Goal: Task Accomplishment & Management: Complete application form

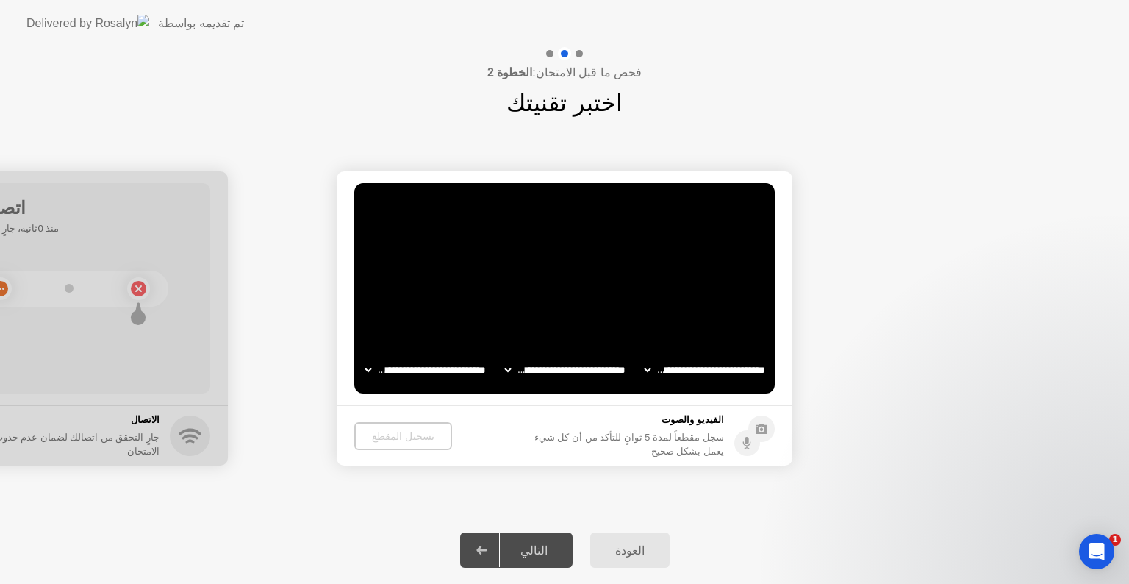
select select "**********"
select select "*******"
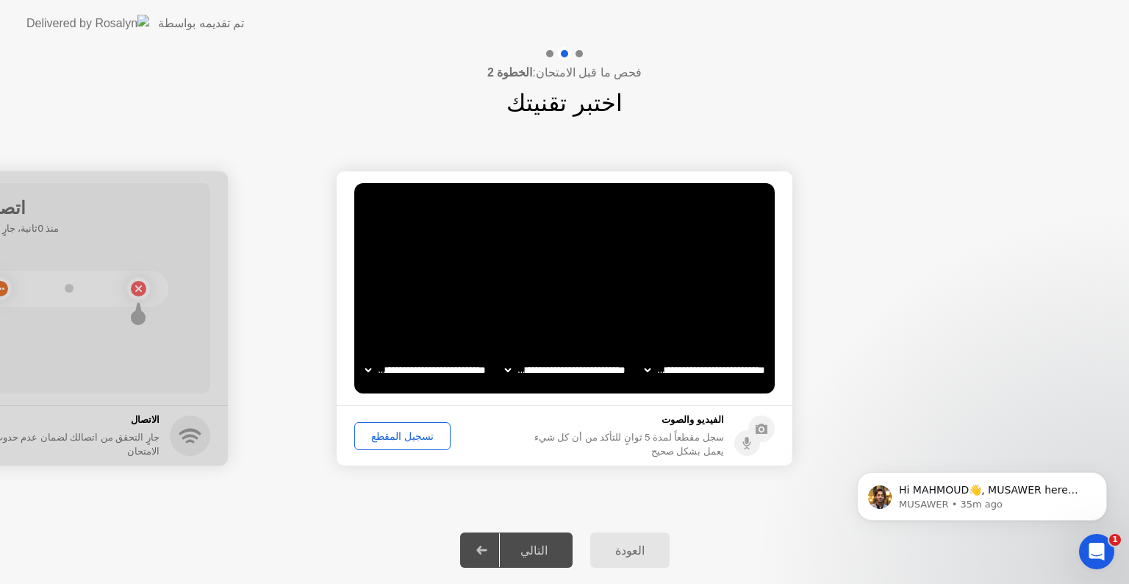
click at [412, 430] on div "تسجيل المقطع" at bounding box center [402, 436] width 86 height 12
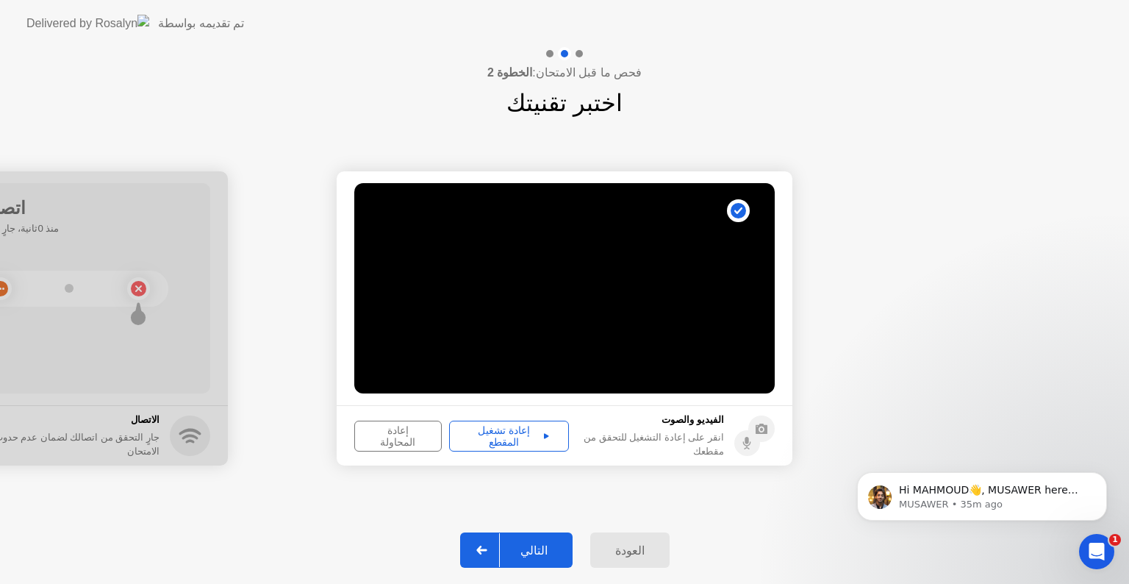
click at [515, 435] on div "إعادة تشغيل المقطع" at bounding box center [509, 436] width 110 height 24
click at [543, 544] on div "التالي" at bounding box center [534, 550] width 68 height 14
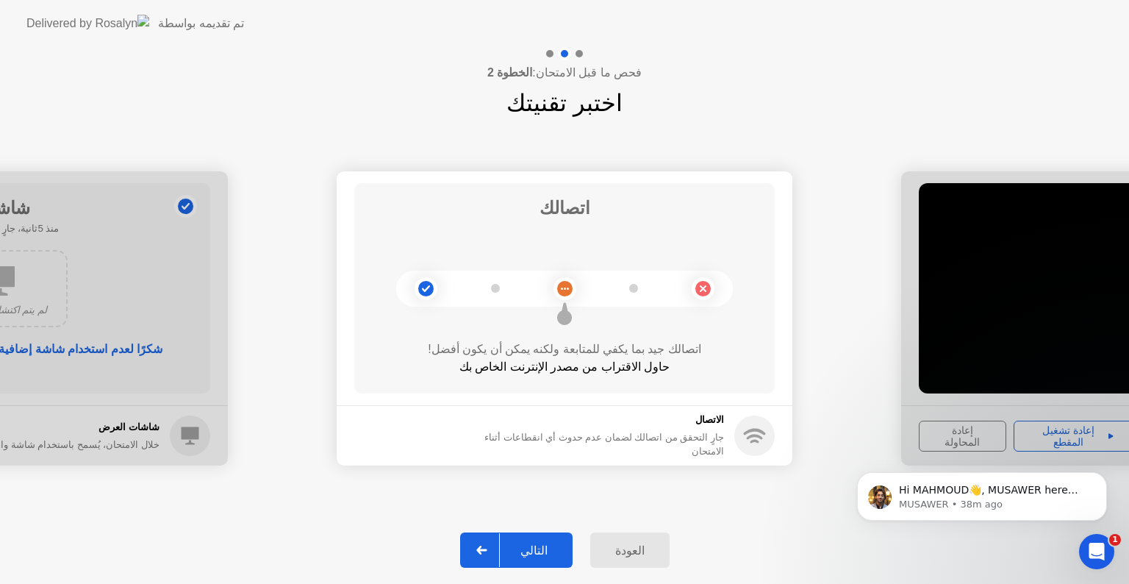
click at [551, 551] on div "التالي" at bounding box center [534, 550] width 68 height 14
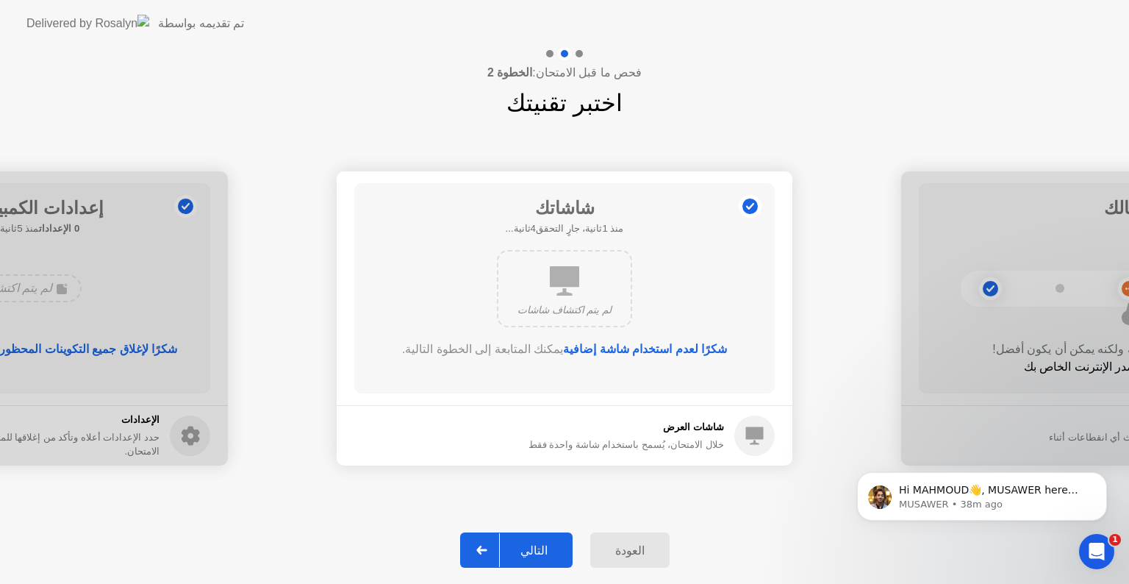
click at [542, 537] on button "التالي" at bounding box center [516, 549] width 112 height 35
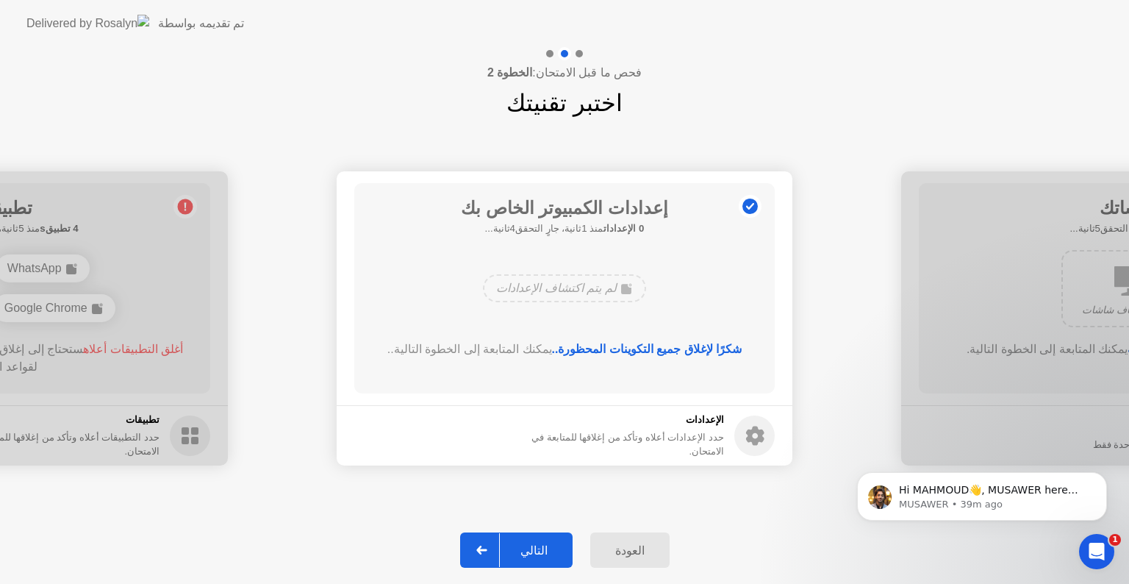
click at [536, 544] on div "التالي" at bounding box center [534, 550] width 68 height 14
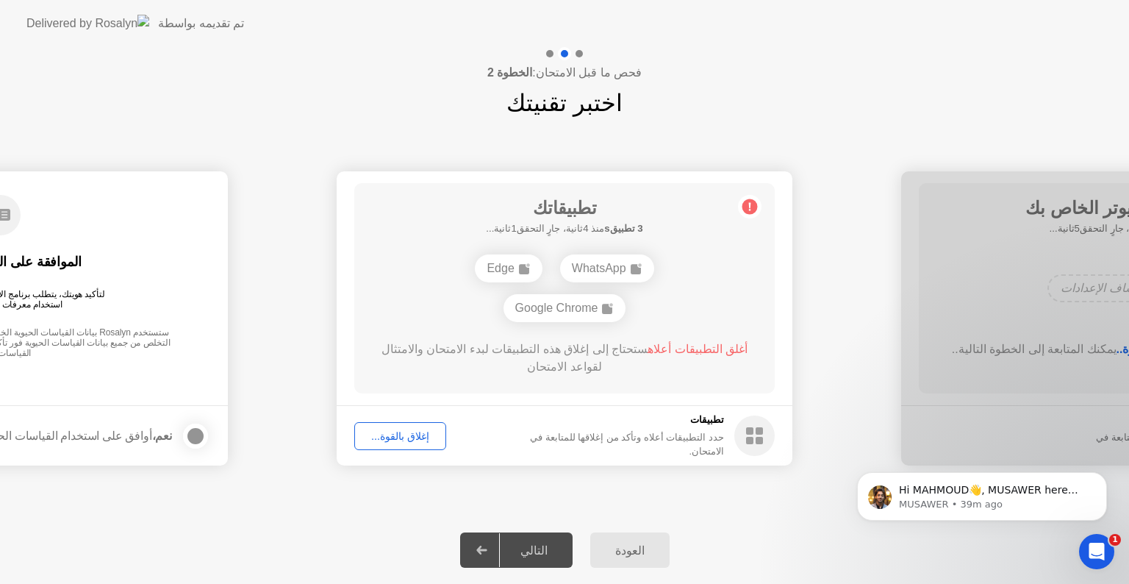
click at [607, 265] on div "WhatsApp" at bounding box center [607, 268] width 94 height 28
click at [415, 436] on div "إغلاق بالقوة..." at bounding box center [400, 436] width 82 height 12
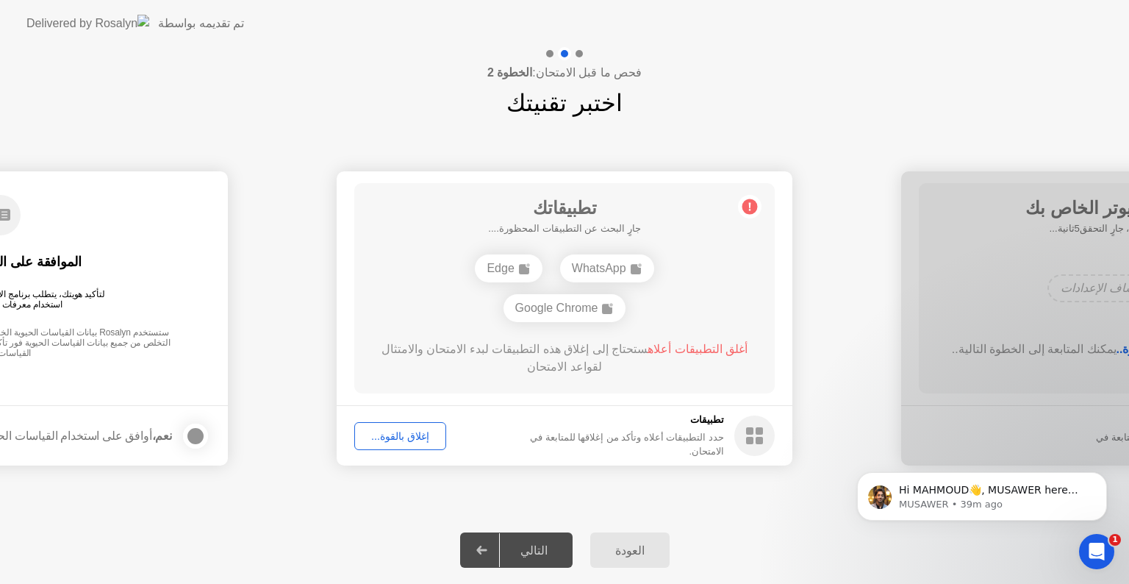
click at [401, 435] on div "إغلاق بالقوة..." at bounding box center [400, 436] width 82 height 12
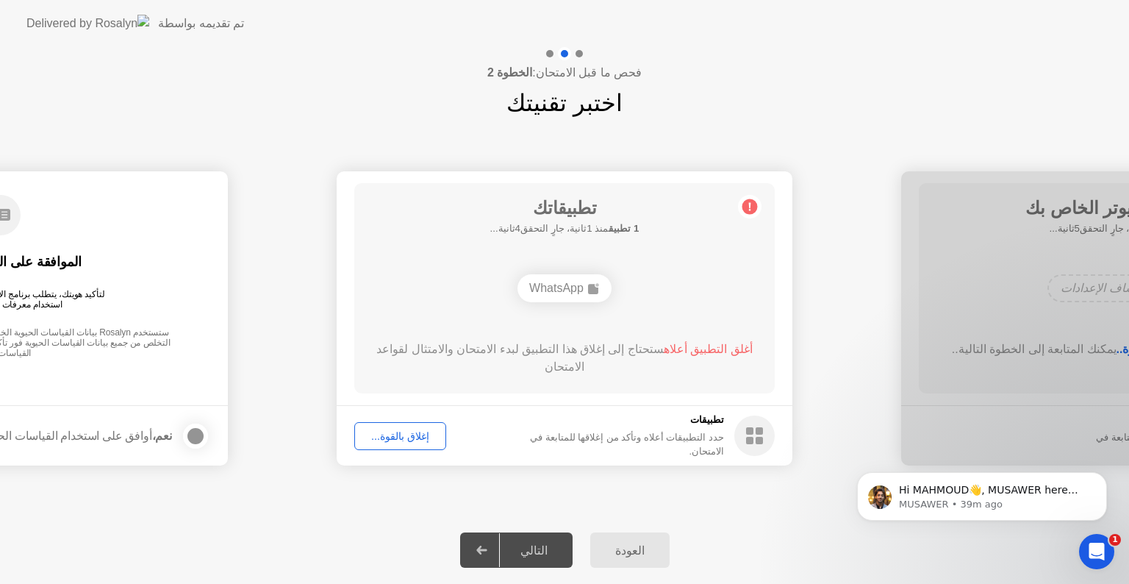
click at [423, 431] on div "إغلاق بالقوة..." at bounding box center [400, 436] width 82 height 12
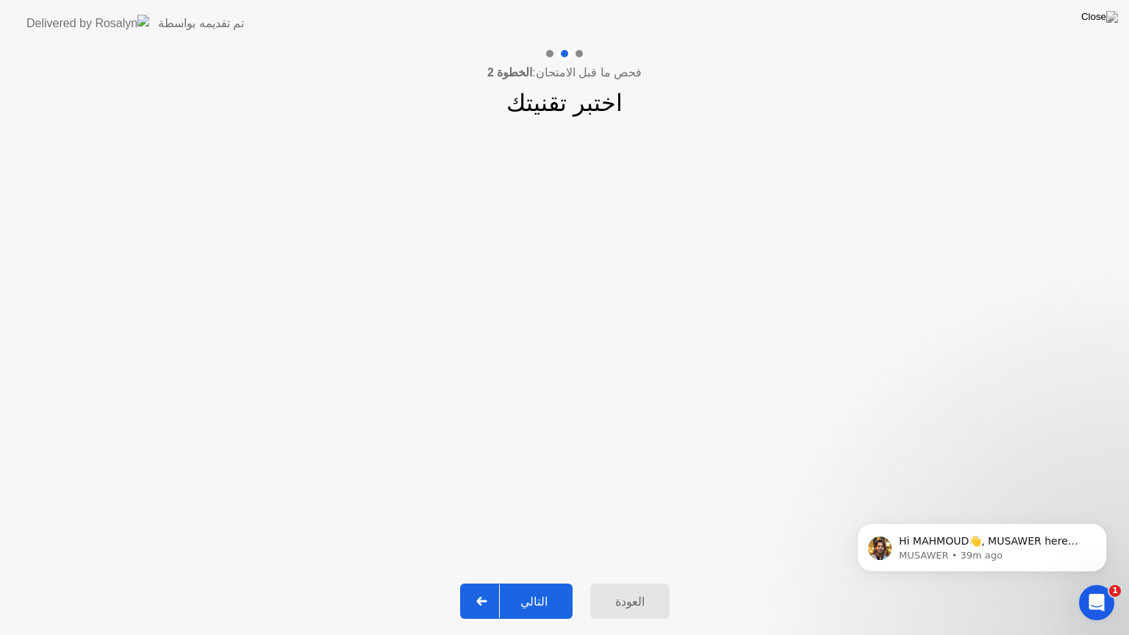
click at [557, 583] on div "التالي" at bounding box center [534, 602] width 68 height 14
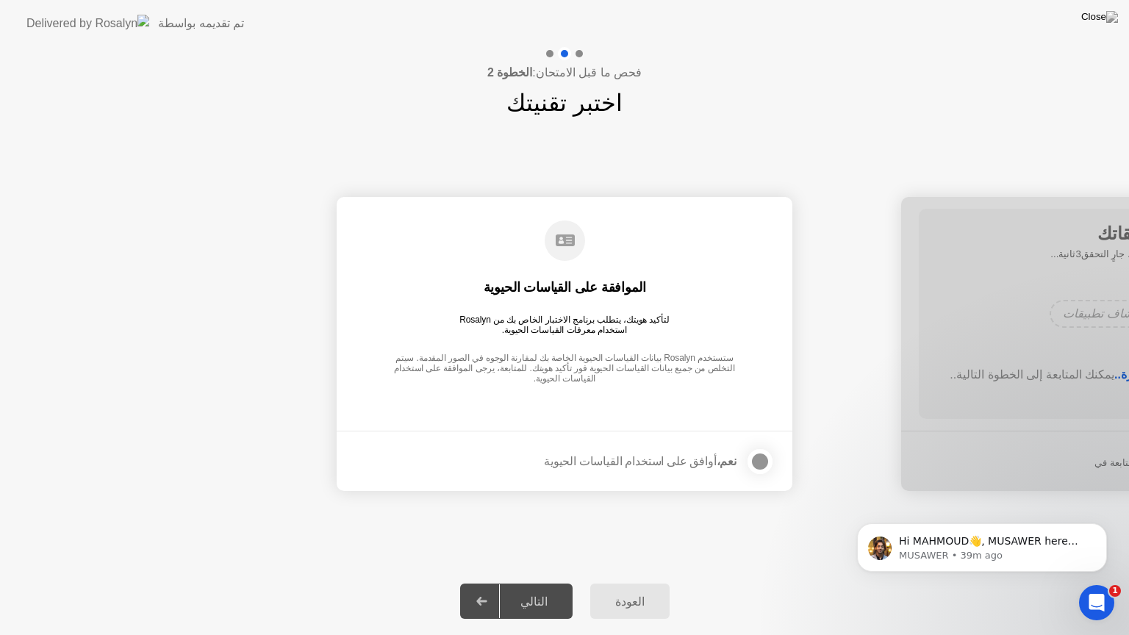
click at [764, 461] on div at bounding box center [760, 462] width 18 height 18
click at [538, 583] on div "التالي" at bounding box center [534, 602] width 68 height 14
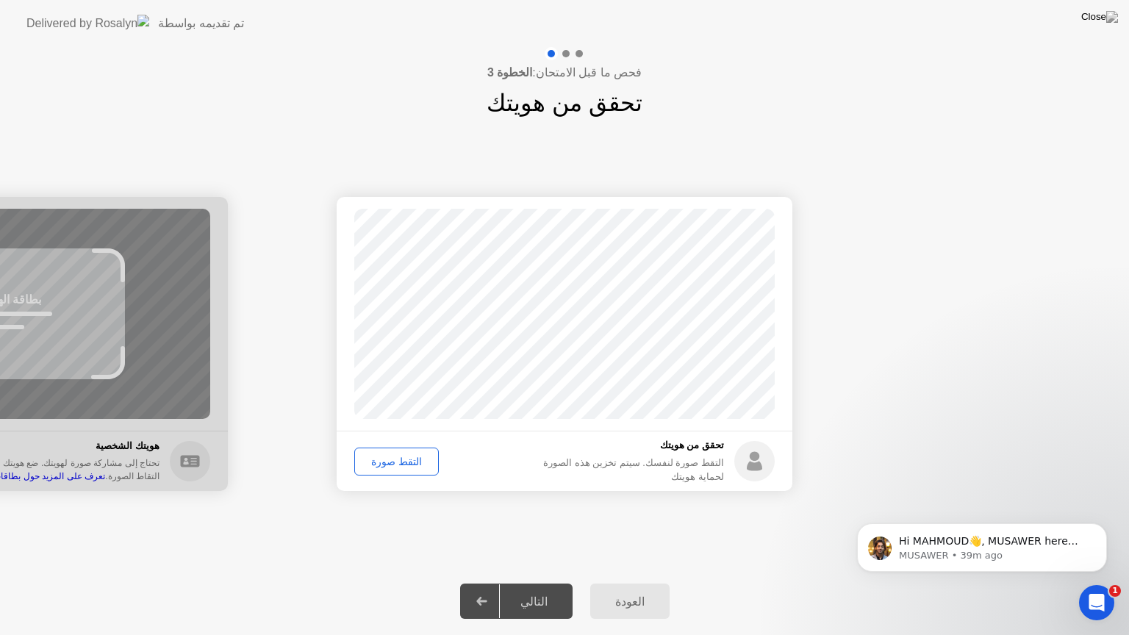
click at [409, 467] on div "التقط صورة" at bounding box center [396, 462] width 74 height 12
click at [556, 583] on div "التالي" at bounding box center [534, 602] width 68 height 14
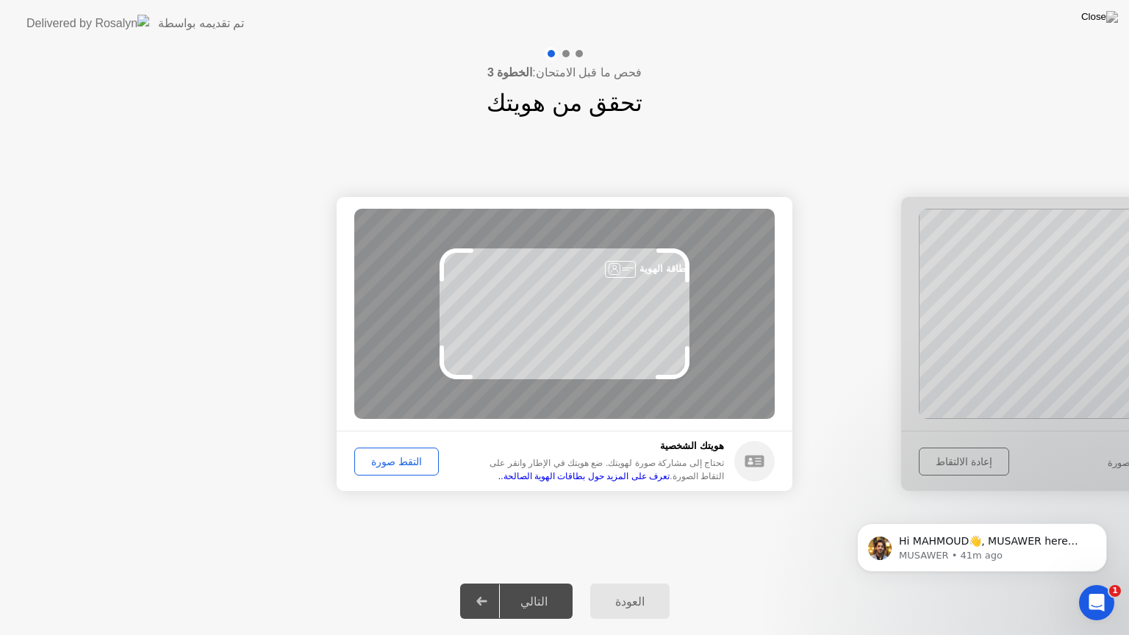
click at [412, 465] on div "التقط صورة" at bounding box center [396, 462] width 74 height 12
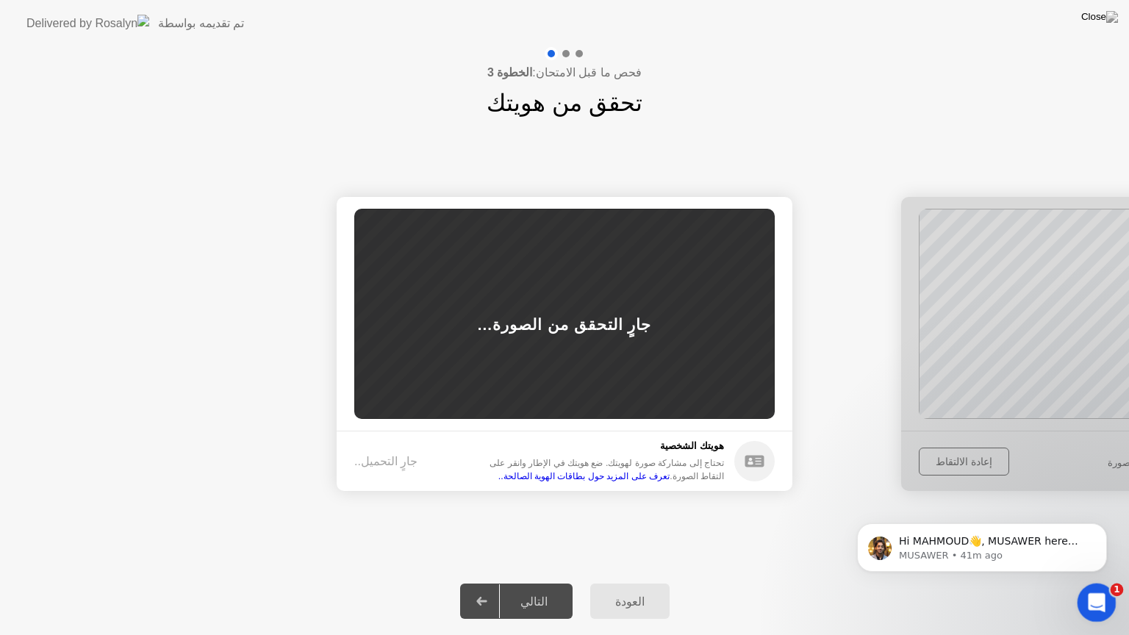
click at [1108, 583] on div "Open Intercom Messenger" at bounding box center [1094, 600] width 49 height 49
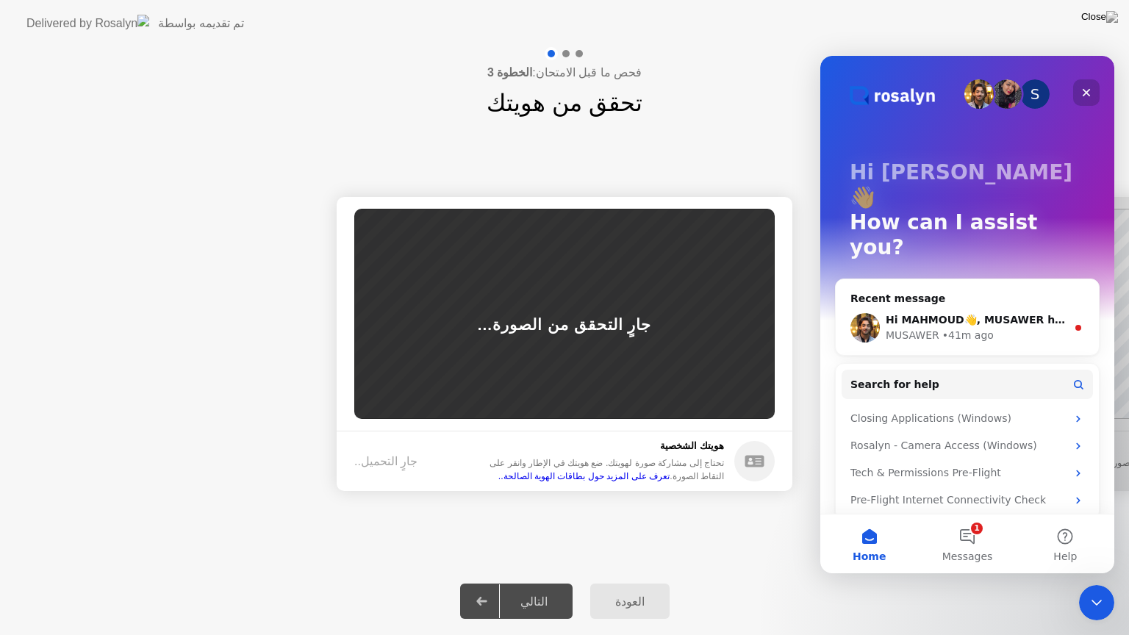
click at [1088, 95] on icon "Close" at bounding box center [1087, 93] width 8 height 8
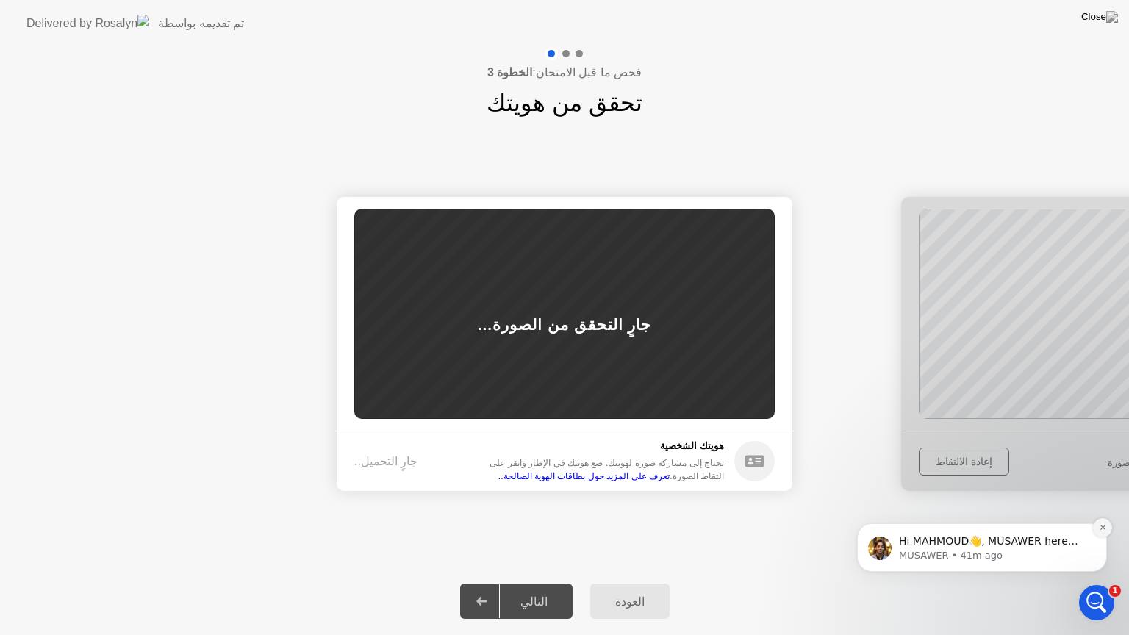
click at [1105, 530] on icon "Dismiss notification" at bounding box center [1103, 527] width 8 height 8
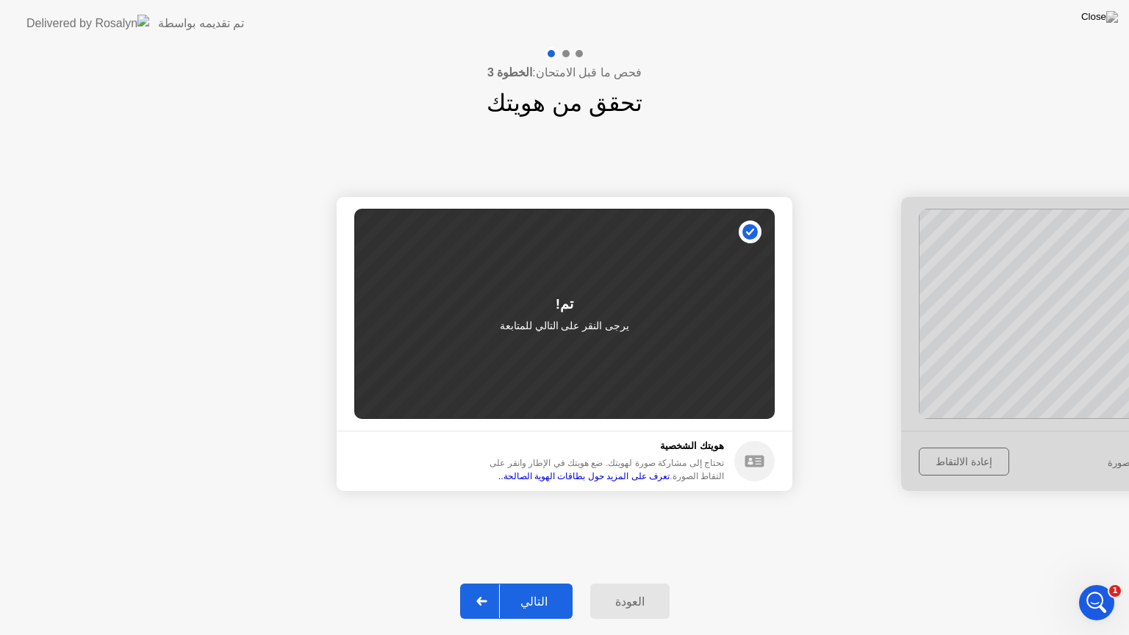
click at [539, 583] on div "التالي" at bounding box center [534, 602] width 68 height 14
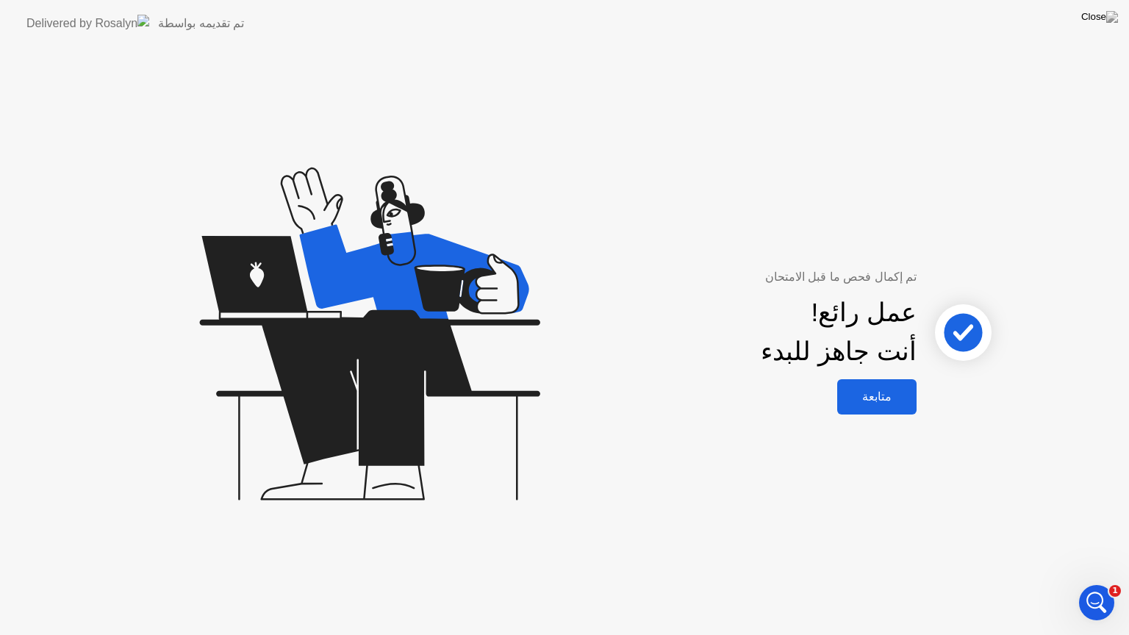
click at [909, 395] on div "متابعة" at bounding box center [877, 397] width 71 height 14
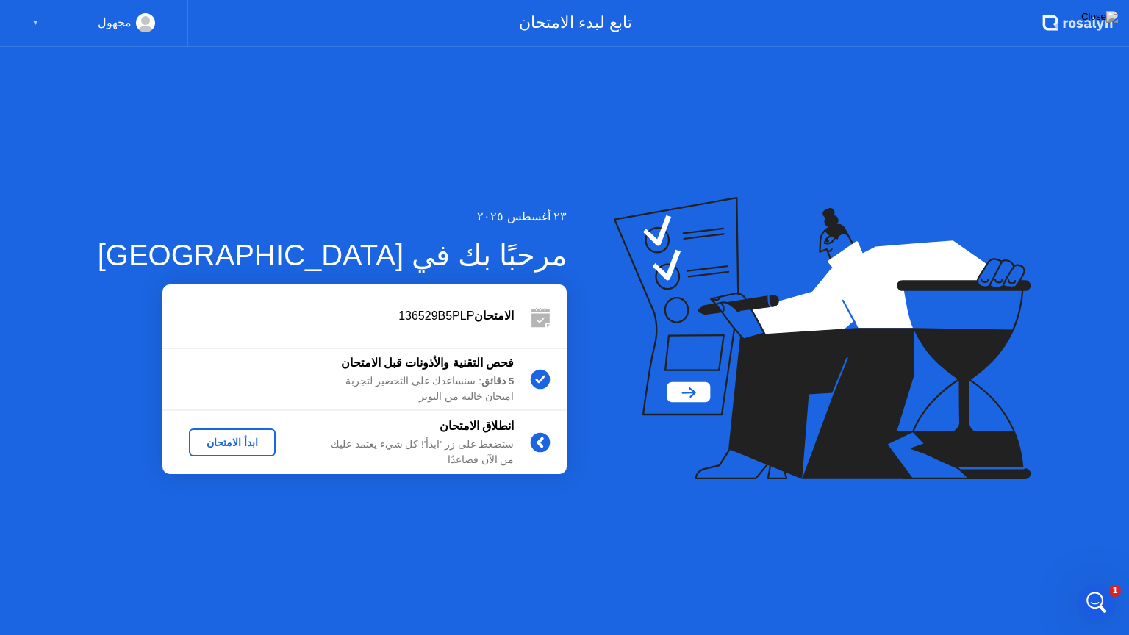
click at [206, 441] on div "ابدأ الامتحان" at bounding box center [232, 443] width 75 height 12
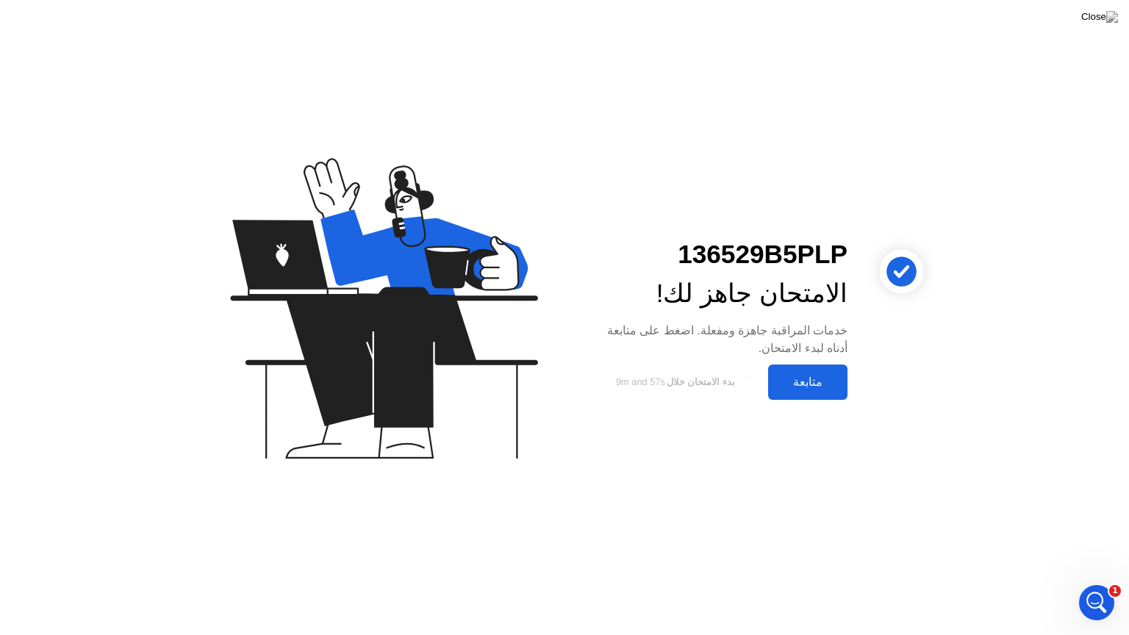
click at [803, 384] on div "متابعة" at bounding box center [808, 382] width 71 height 14
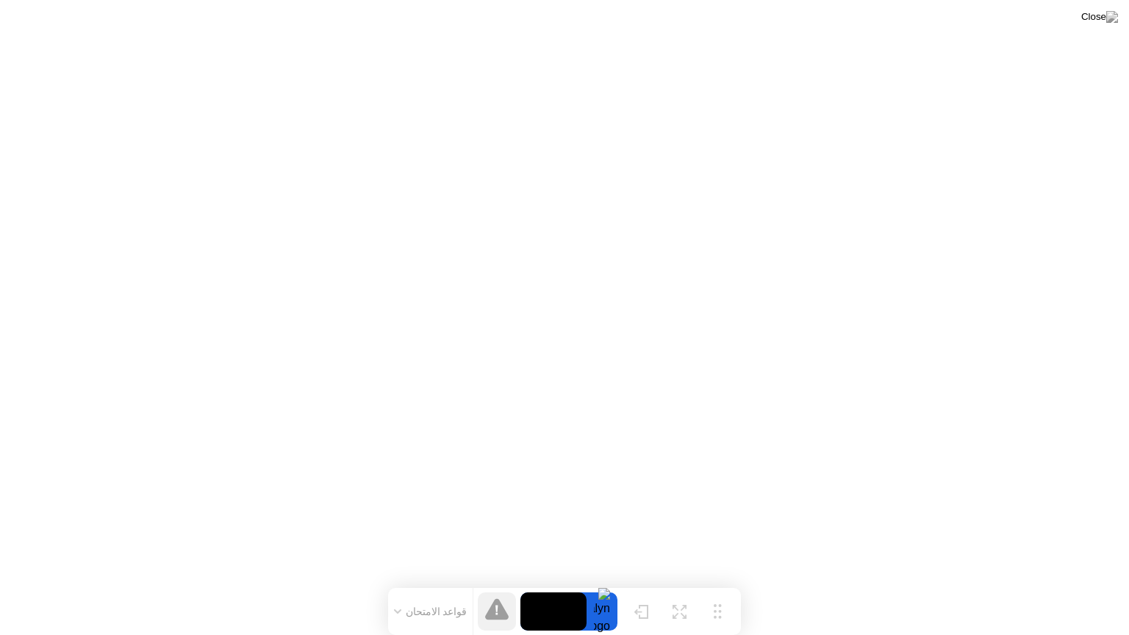
click at [429, 583] on button "قواعد الامتحان" at bounding box center [431, 611] width 82 height 13
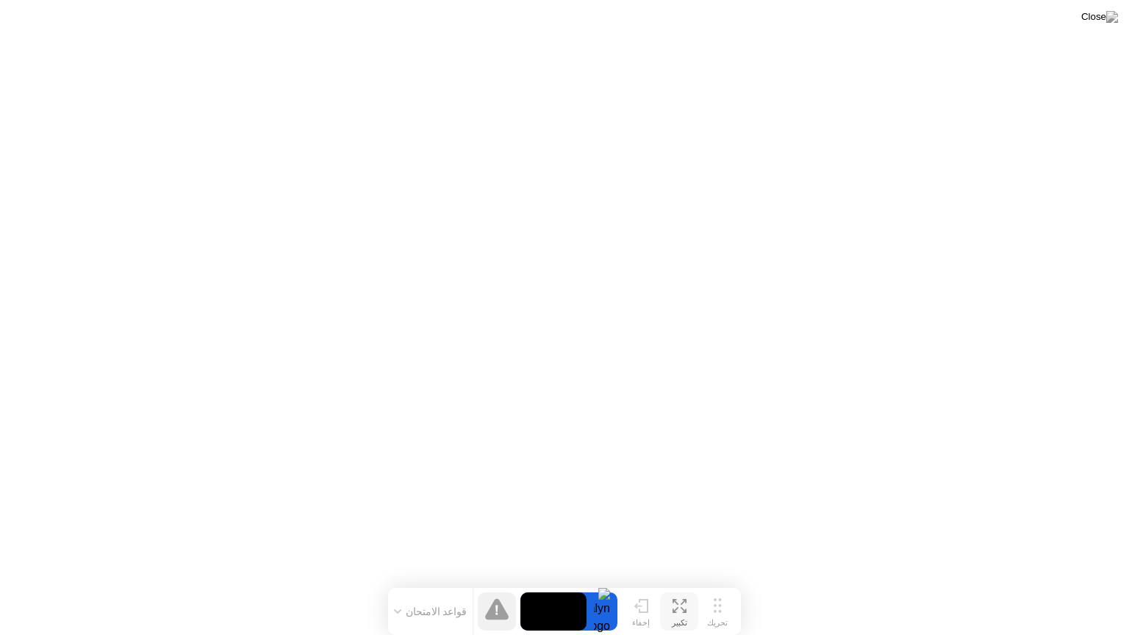
click at [679, 583] on div "تكبير" at bounding box center [679, 623] width 15 height 10
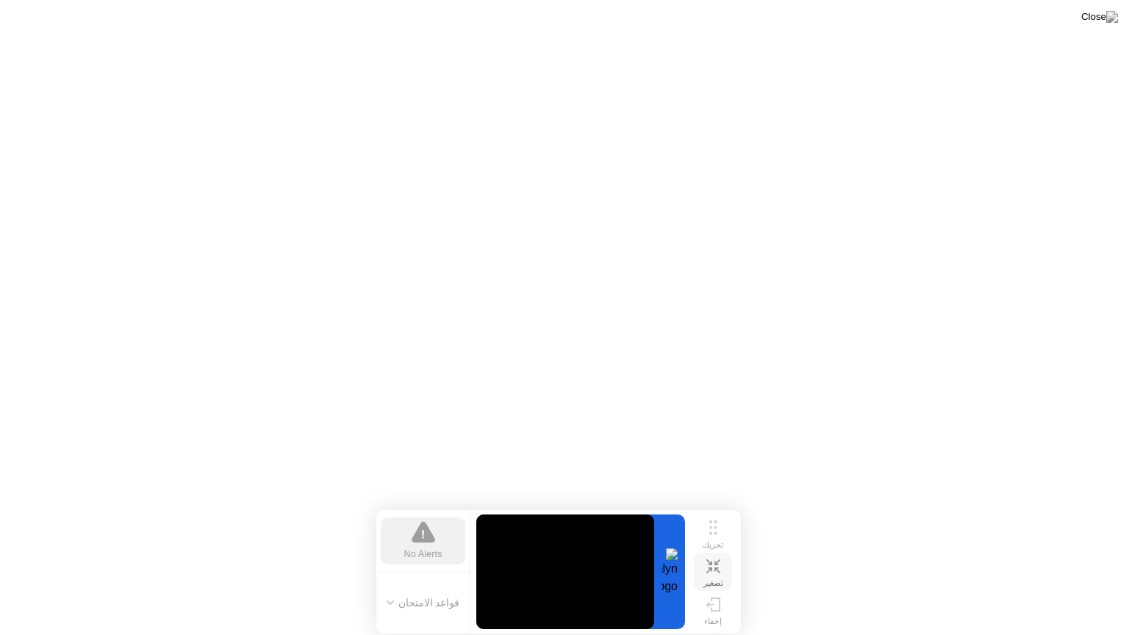
click at [701, 562] on button "تصغير" at bounding box center [713, 572] width 38 height 38
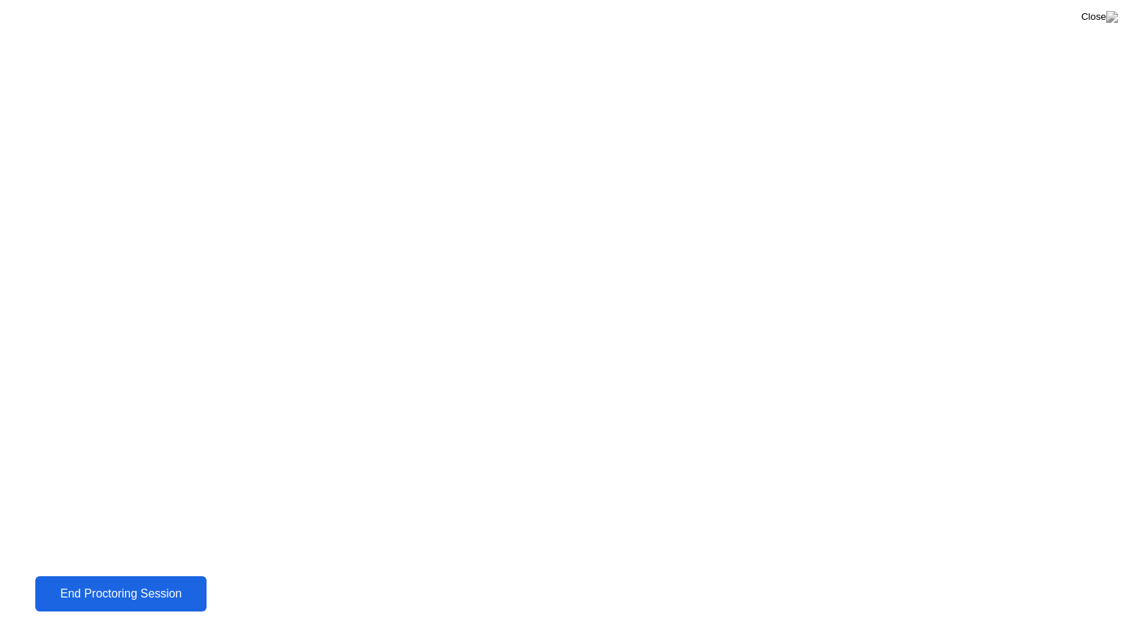
click at [172, 583] on div "End Proctoring Session" at bounding box center [121, 593] width 163 height 13
